Goal: Task Accomplishment & Management: Use online tool/utility

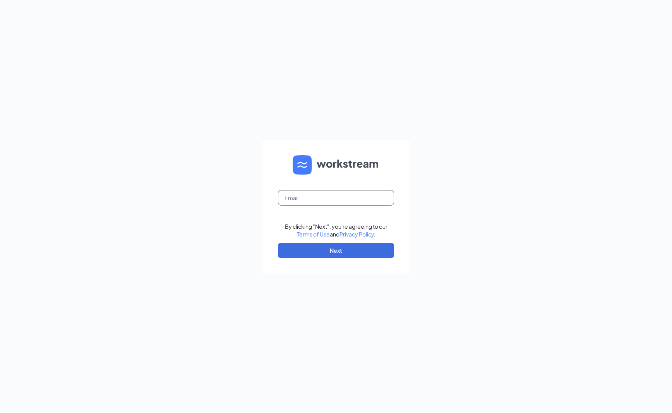
click at [352, 195] on input "text" at bounding box center [336, 197] width 116 height 15
type input "bseright@serightsace.com"
click at [350, 247] on button "Next" at bounding box center [336, 250] width 116 height 15
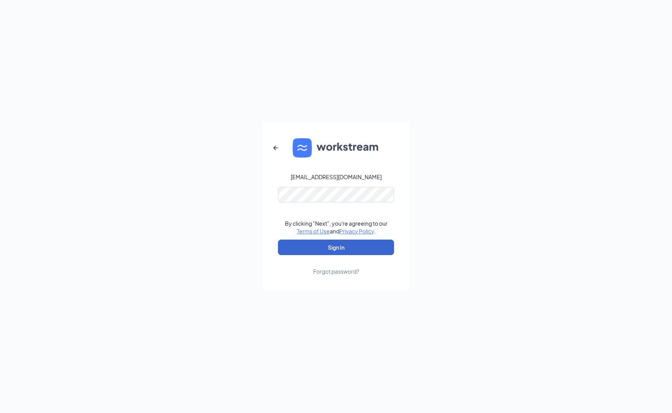
click at [356, 245] on button "Sign In" at bounding box center [336, 247] width 116 height 15
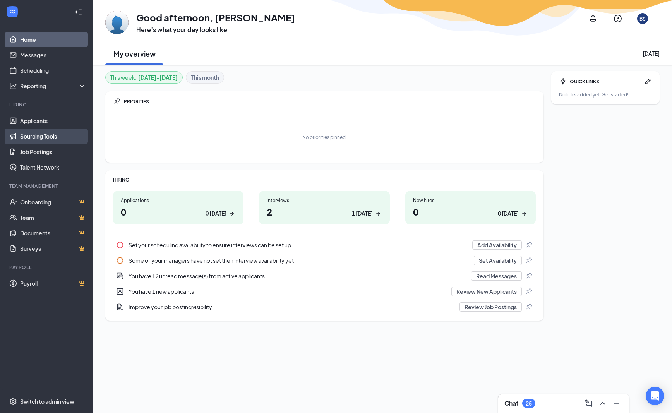
click at [39, 135] on link "Sourcing Tools" at bounding box center [53, 136] width 66 height 15
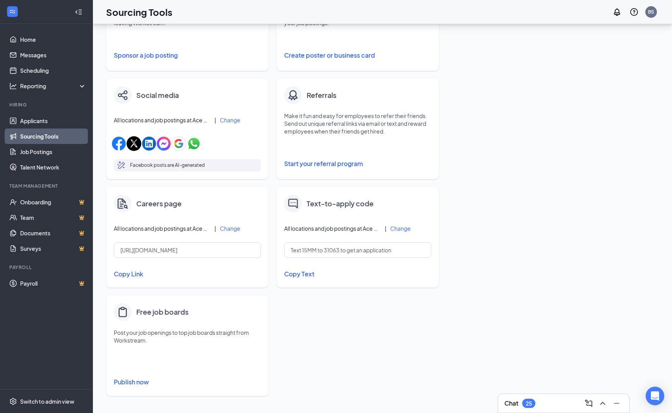
scroll to position [192, 0]
click at [228, 227] on button "Change" at bounding box center [230, 228] width 21 height 5
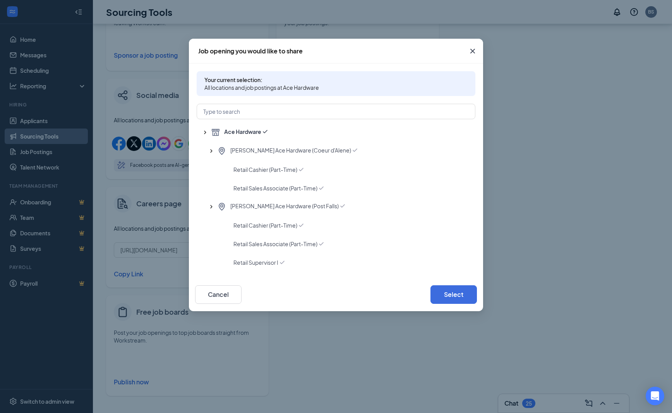
scroll to position [0, 0]
click at [225, 293] on button "Cancel" at bounding box center [218, 294] width 46 height 19
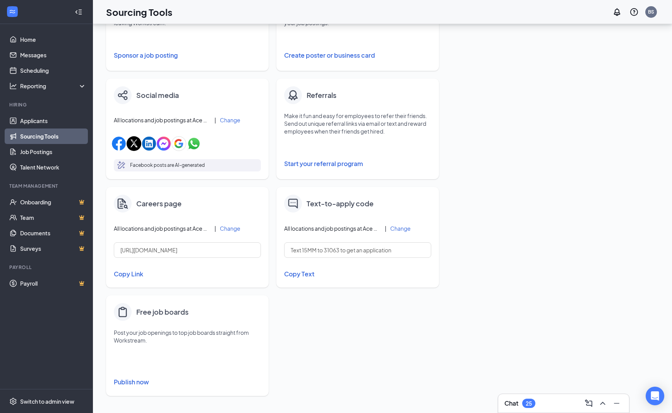
click at [133, 271] on button "Copy Link" at bounding box center [187, 274] width 147 height 13
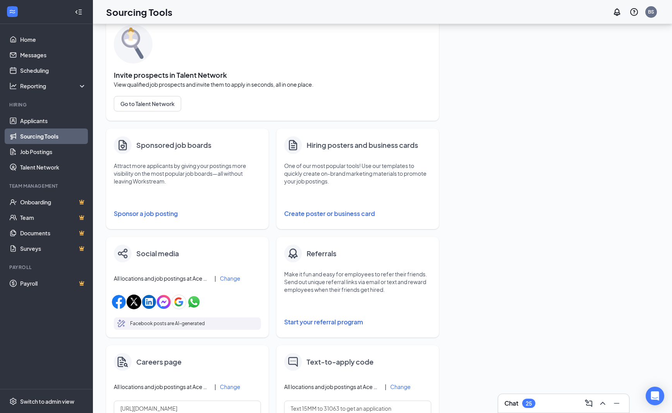
scroll to position [35, 0]
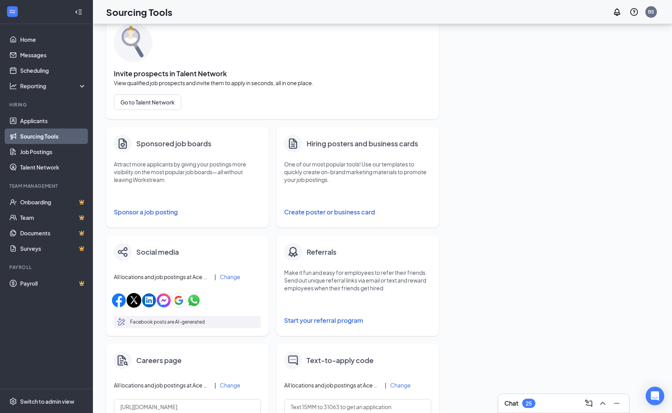
click at [312, 214] on button "Create poster or business card" at bounding box center [357, 211] width 147 height 15
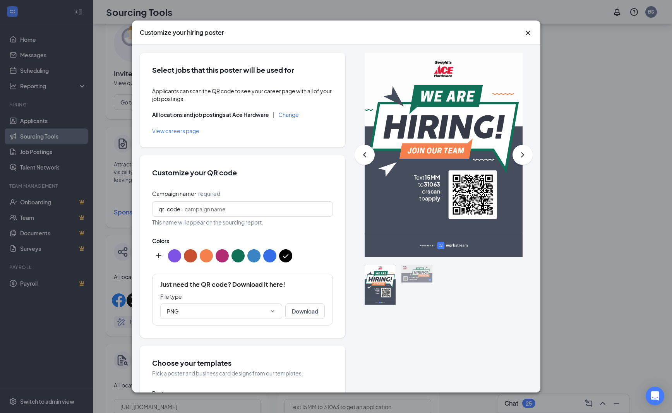
click at [182, 131] on span "View careers page" at bounding box center [175, 130] width 47 height 7
